Goal: Task Accomplishment & Management: Use online tool/utility

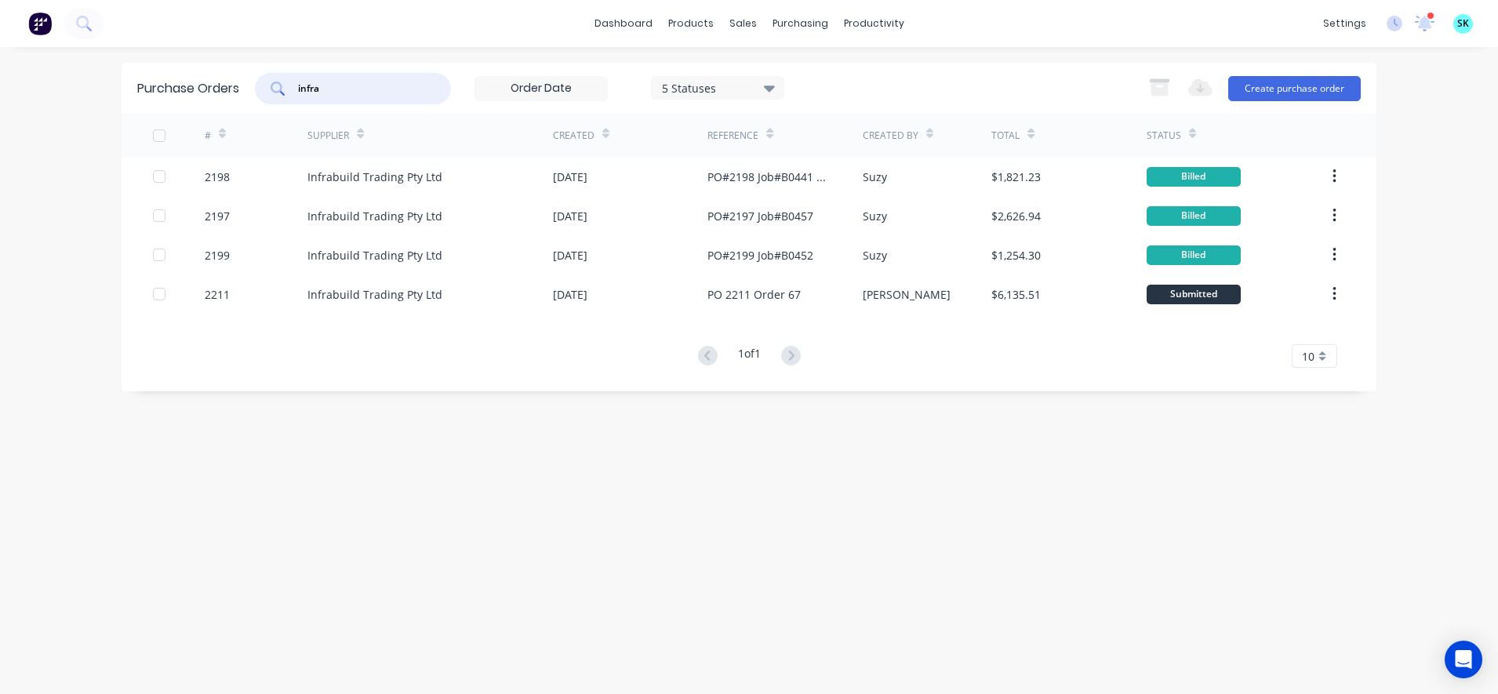
click at [396, 94] on input "infra" at bounding box center [361, 89] width 130 height 16
type input "i"
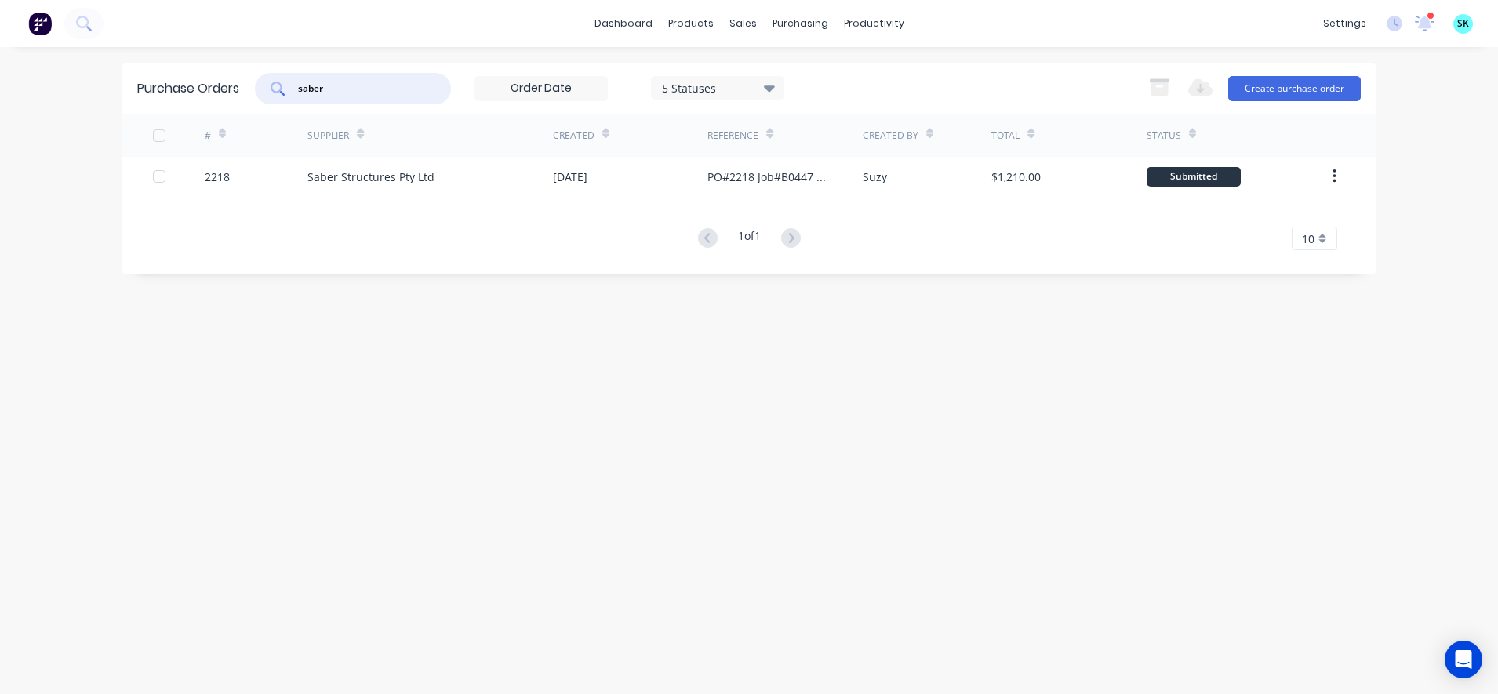
type input "saber"
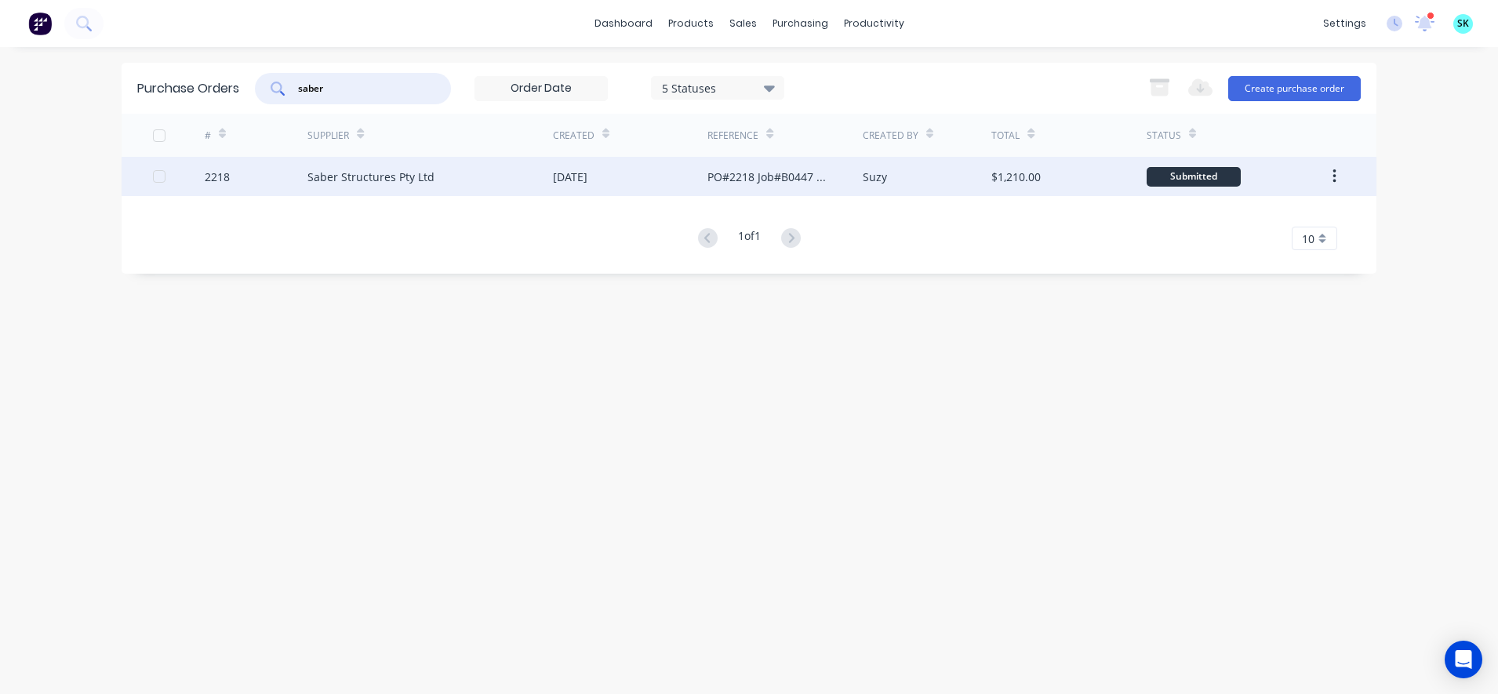
click at [936, 174] on div "Suzy" at bounding box center [927, 176] width 129 height 39
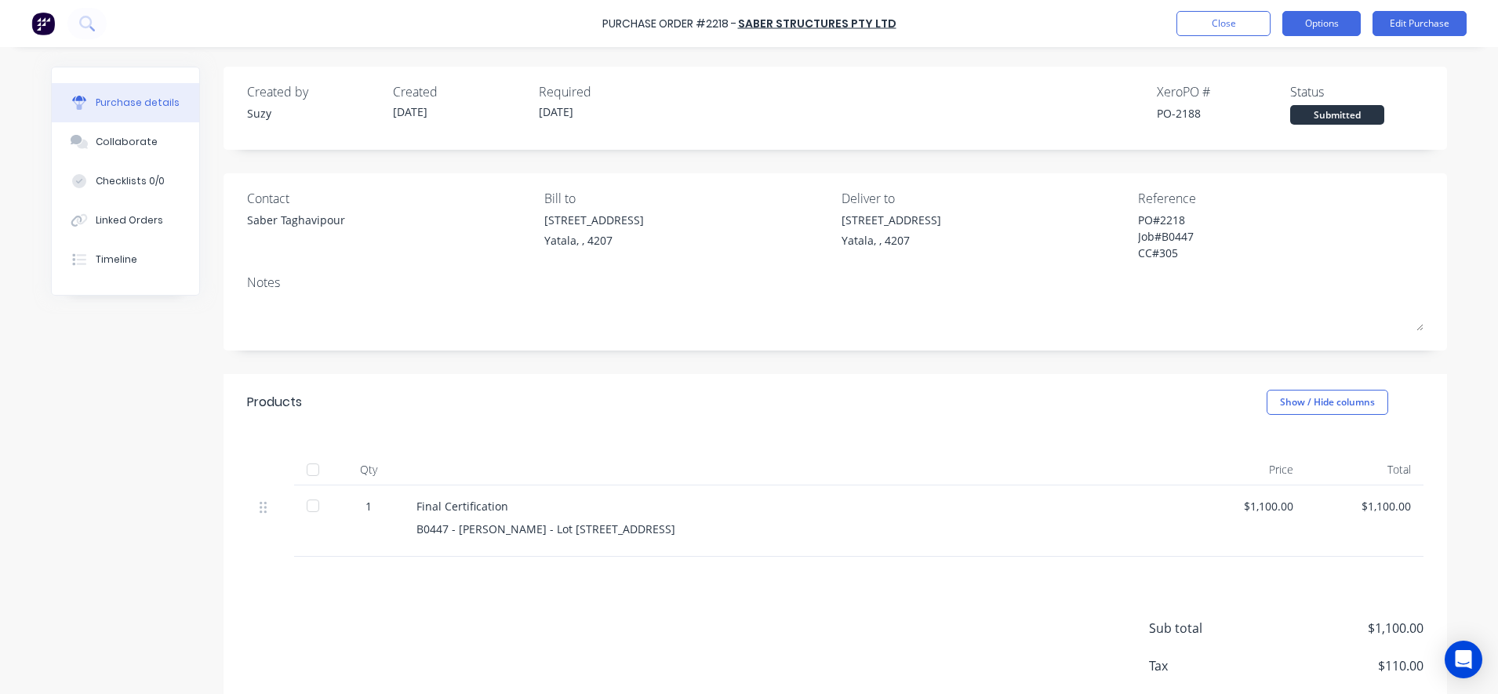
click at [1340, 20] on button "Options" at bounding box center [1321, 23] width 78 height 25
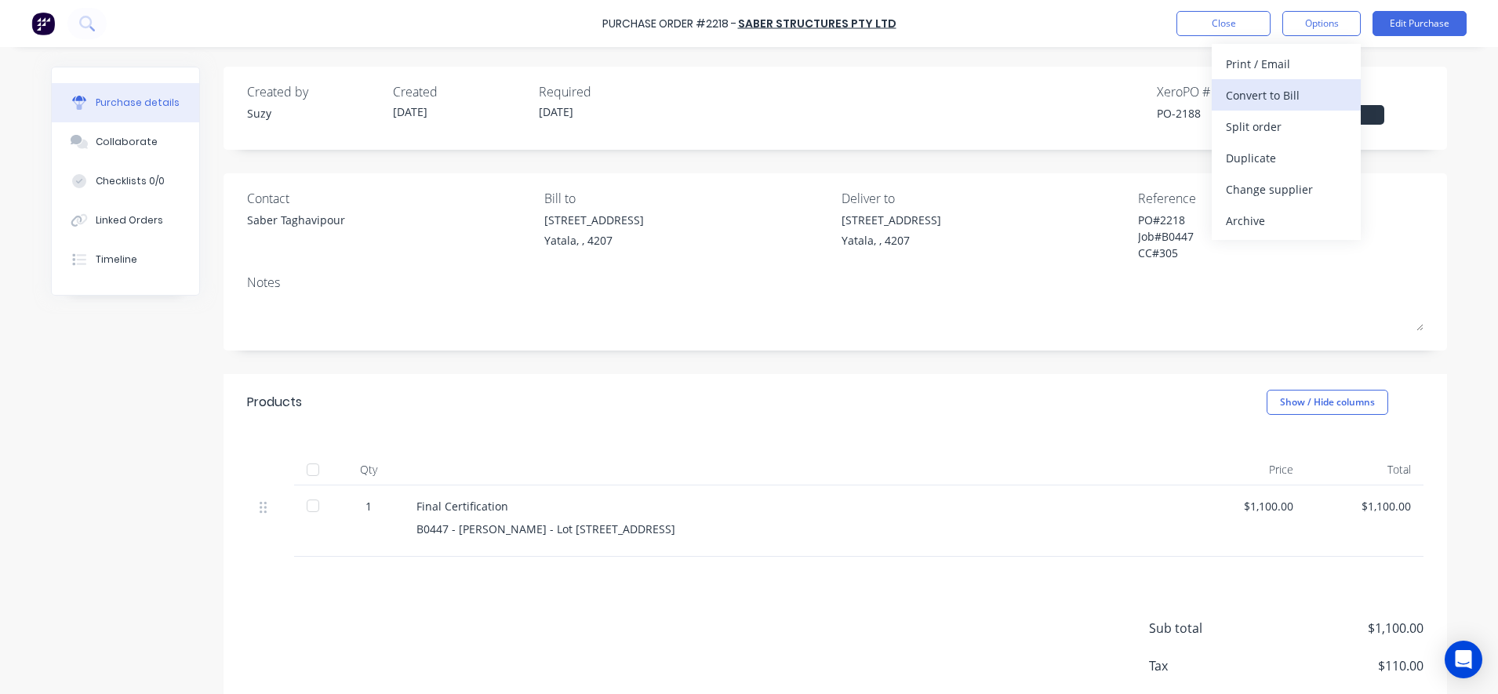
click at [1292, 96] on div "Convert to Bill" at bounding box center [1286, 95] width 121 height 23
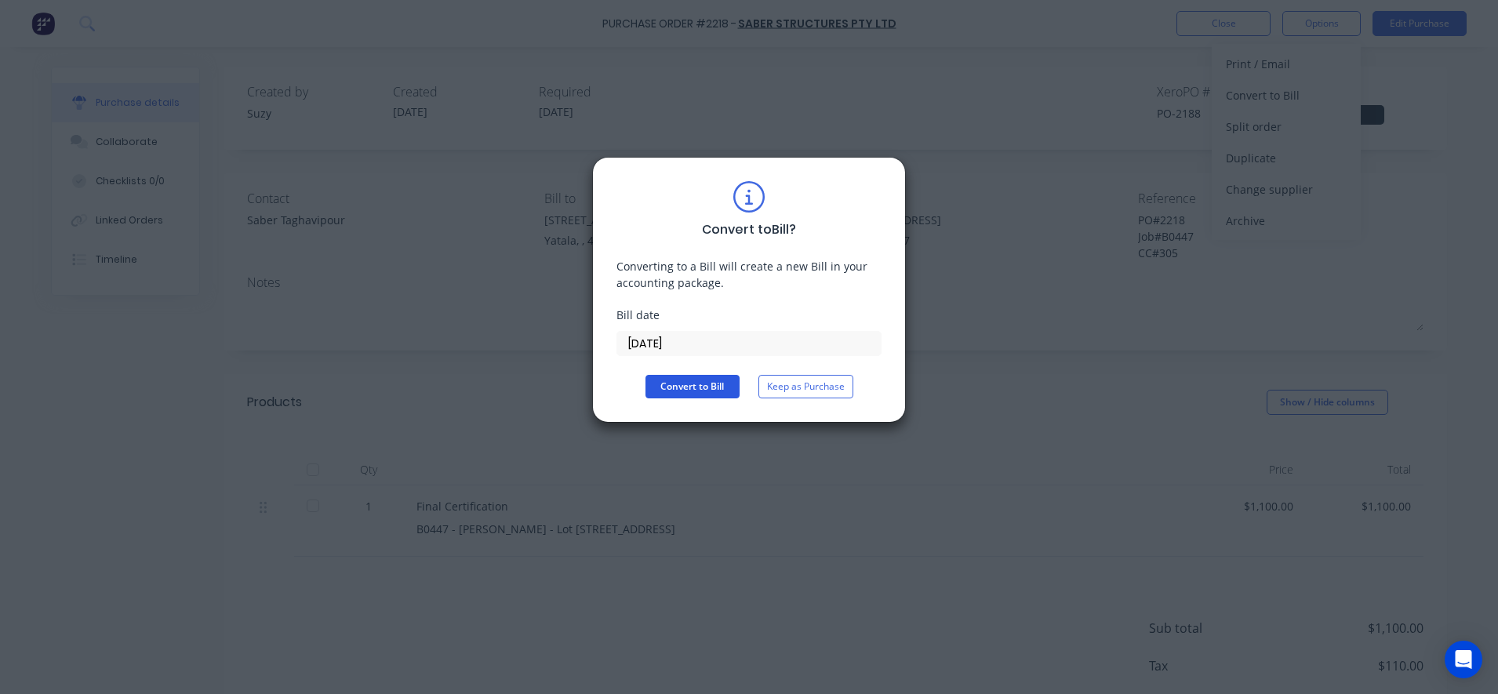
click at [661, 397] on button "Convert to Bill" at bounding box center [692, 387] width 94 height 24
type textarea "x"
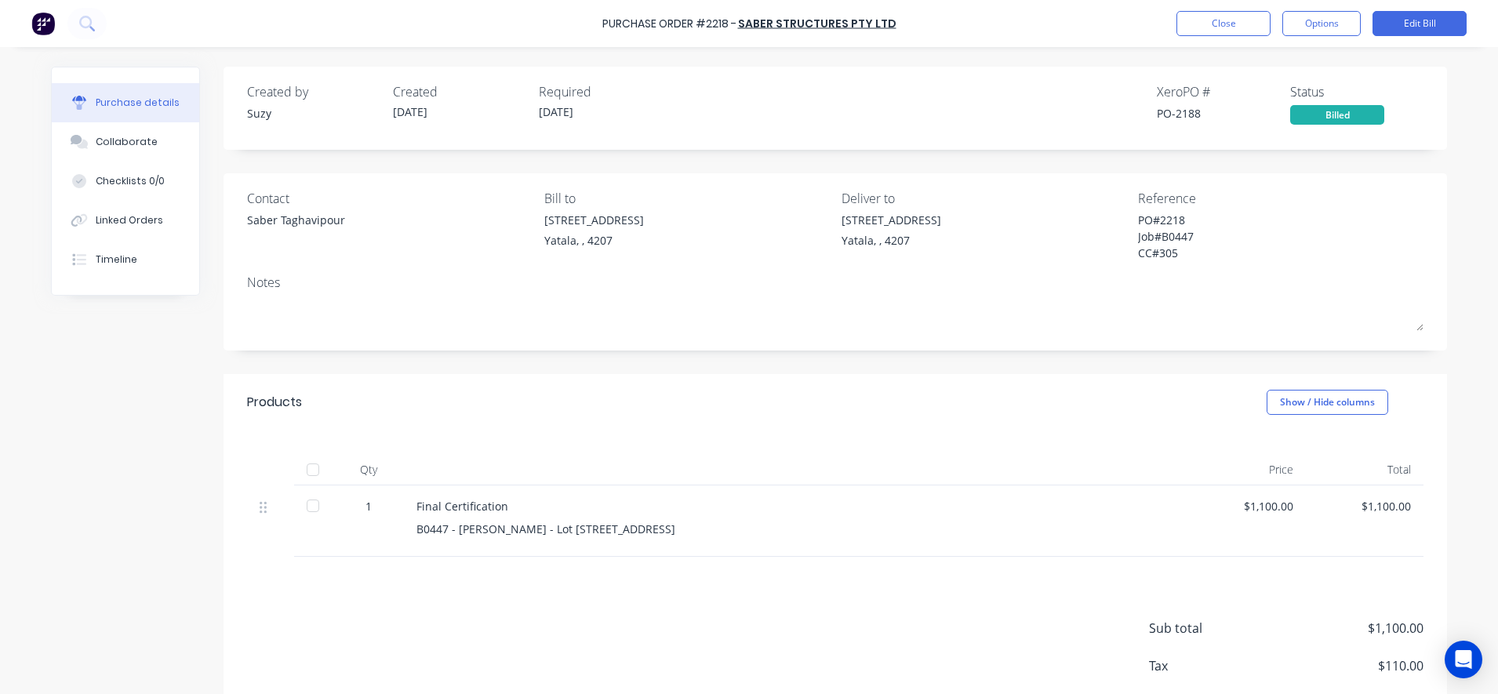
click at [787, 414] on div "Products Show / Hide columns" at bounding box center [835, 402] width 1223 height 56
click at [1229, 23] on button "Close" at bounding box center [1223, 23] width 94 height 25
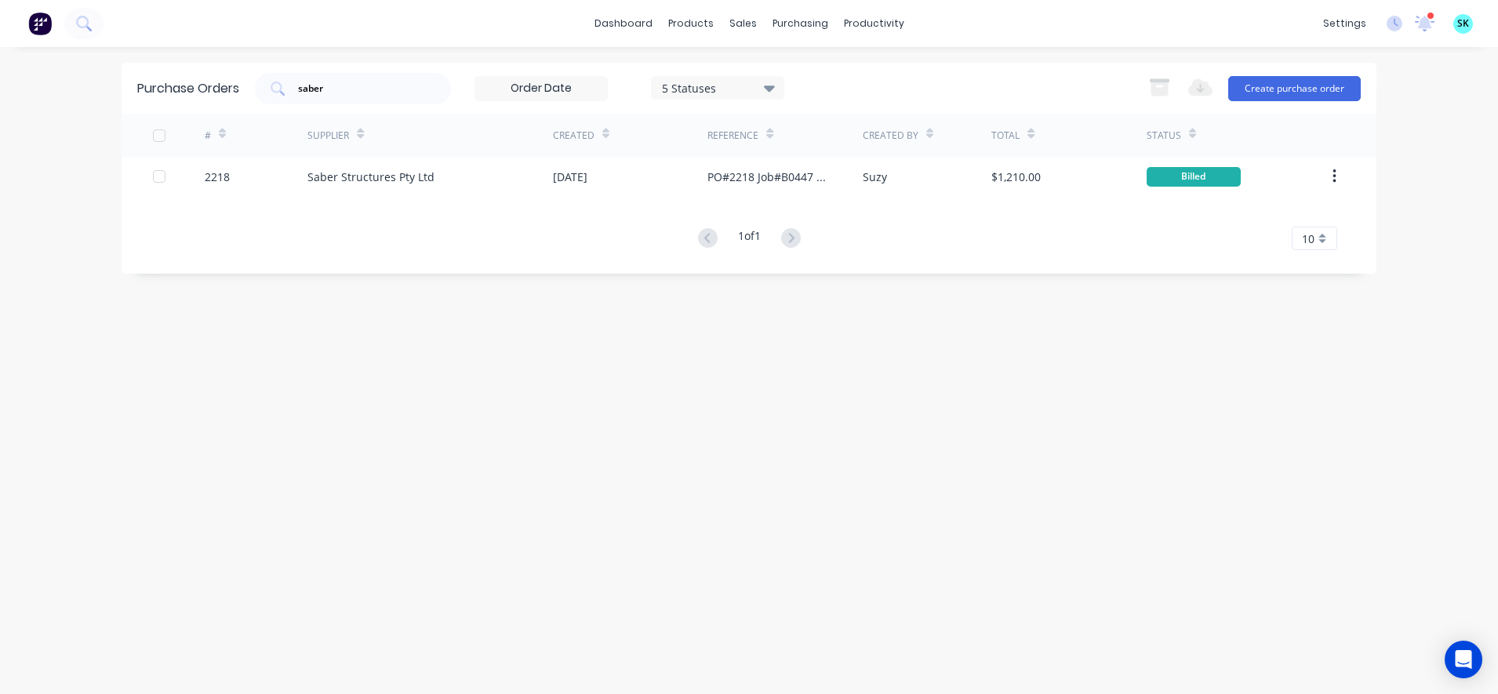
click at [868, 442] on div "Purchase Orders saber 5 Statuses 5 Statuses Export to Excel (XLSX) Create purch…" at bounding box center [749, 371] width 1255 height 616
